Goal: Task Accomplishment & Management: Complete application form

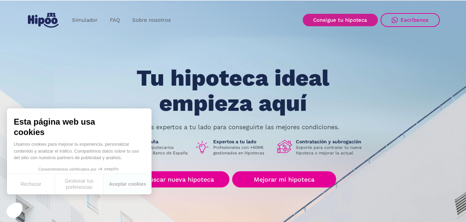
click at [359, 20] on link "Consigue tu hipoteca" at bounding box center [340, 20] width 75 height 12
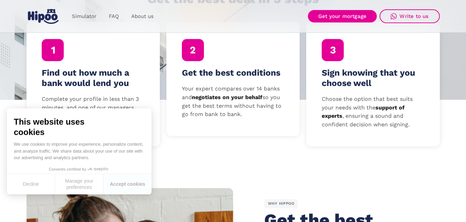
scroll to position [138, 0]
